Goal: Check status: Verify the current state of an ongoing process or item

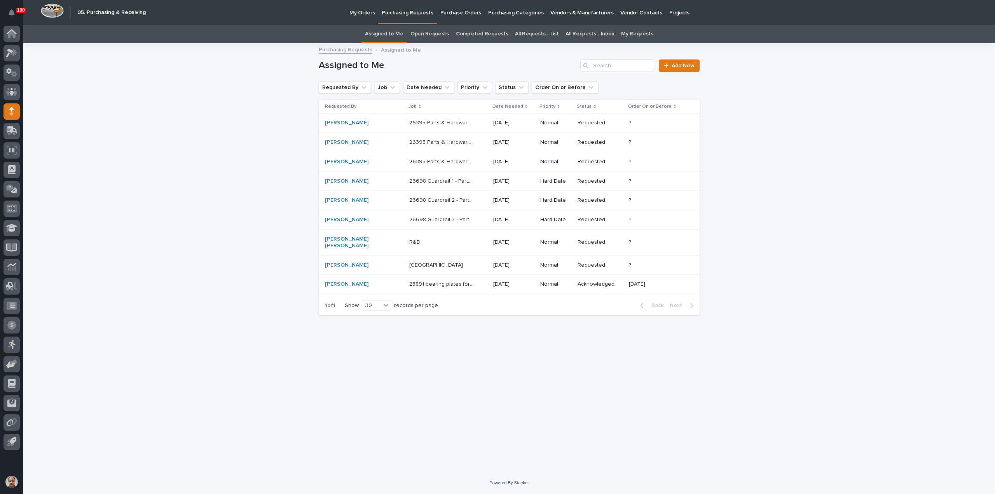
click at [359, 12] on p "My Orders" at bounding box center [362, 8] width 25 height 16
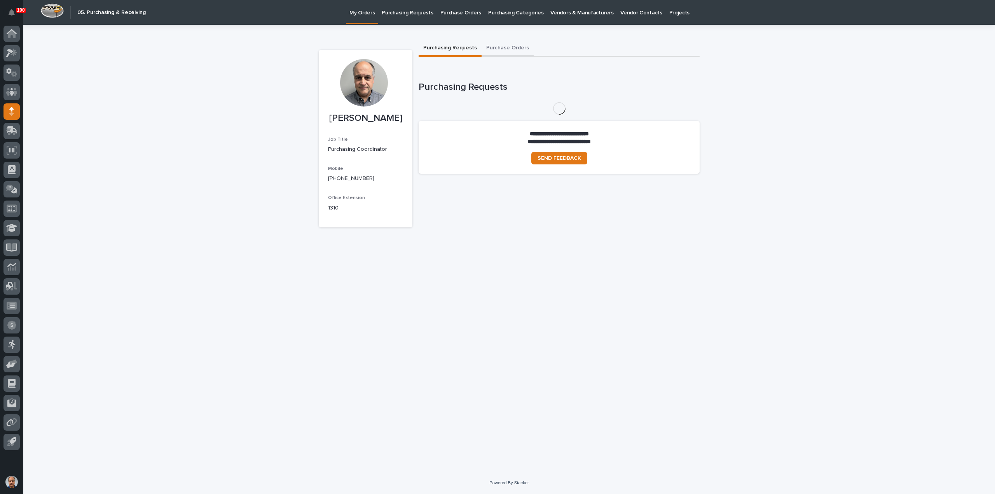
click at [506, 47] on button "Purchase Orders" at bounding box center [508, 48] width 52 height 16
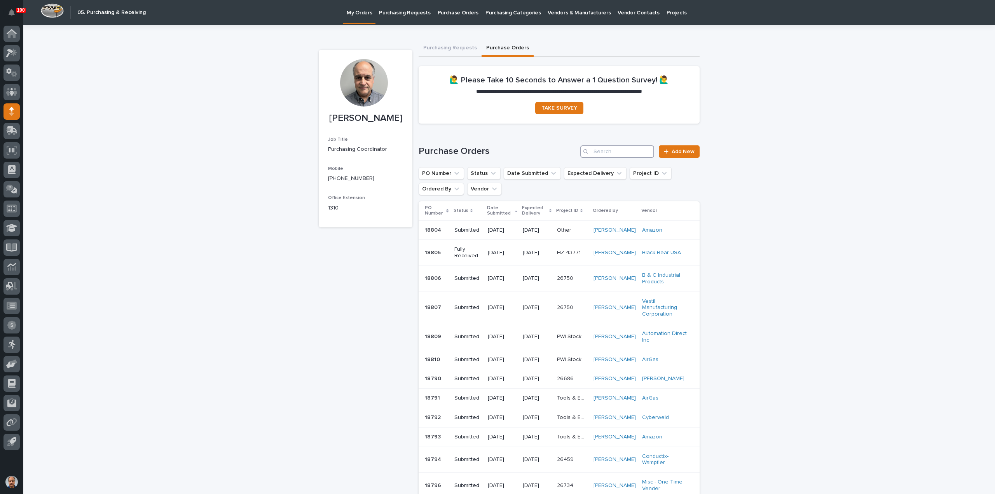
click at [626, 147] on input "Search" at bounding box center [618, 151] width 74 height 12
click at [624, 151] on input "Search" at bounding box center [618, 151] width 74 height 12
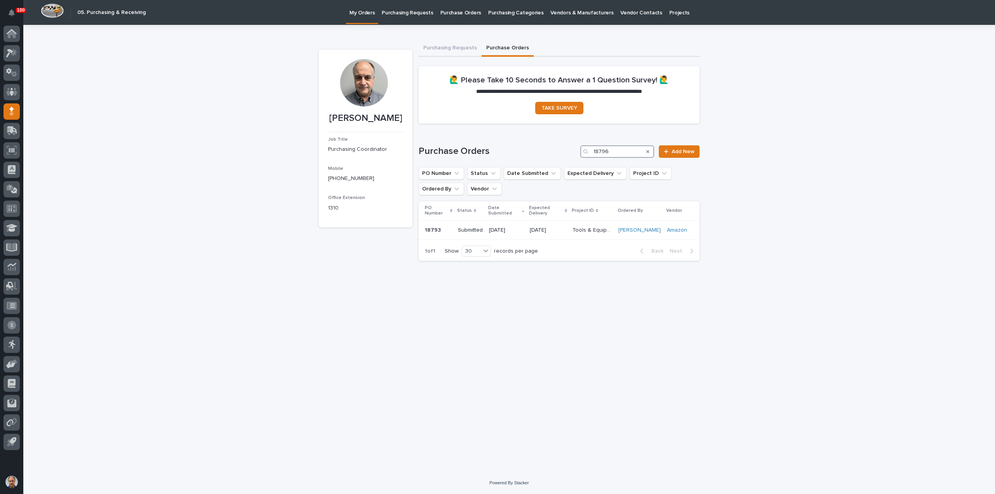
type input "18796"
click at [506, 233] on p "[DATE]" at bounding box center [506, 233] width 34 height 7
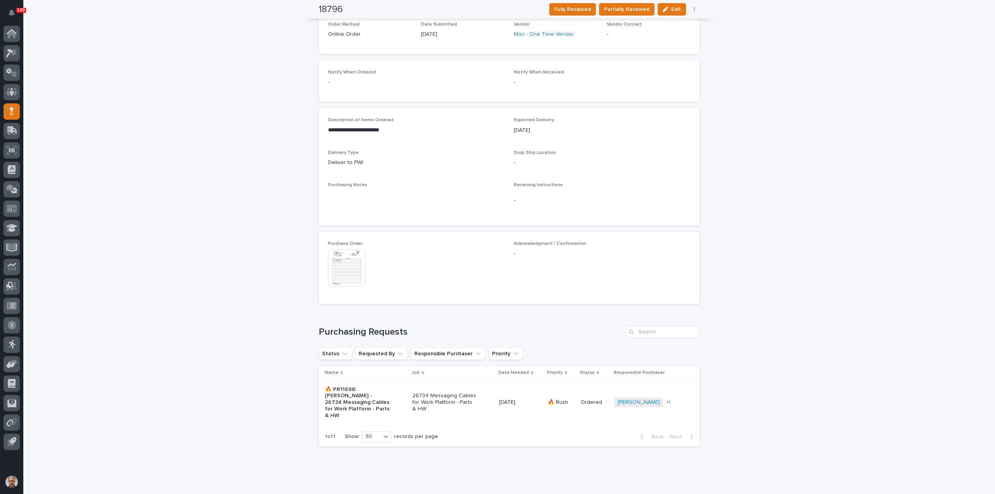
scroll to position [249, 0]
